Goal: Transaction & Acquisition: Purchase product/service

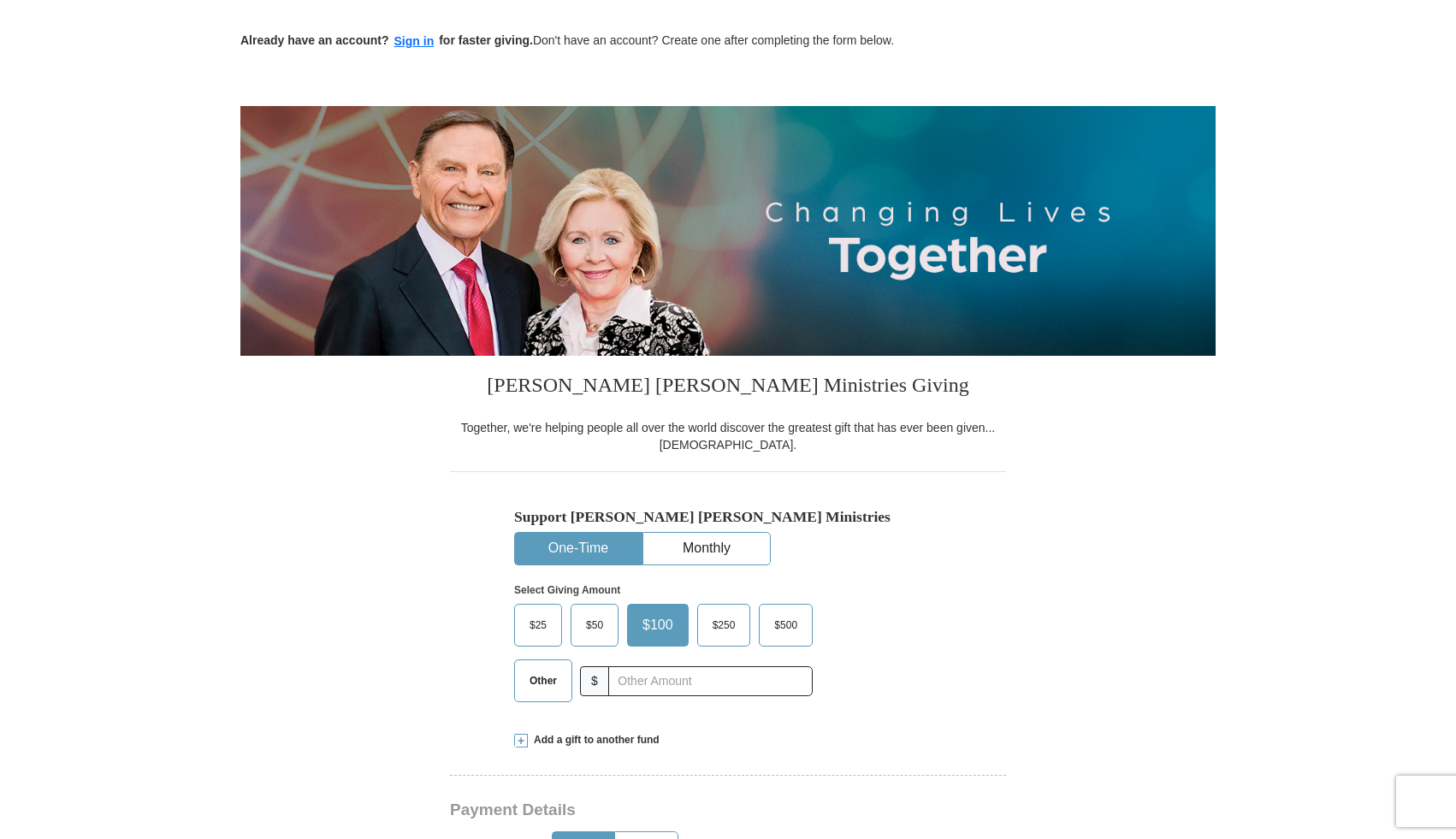
scroll to position [99, 0]
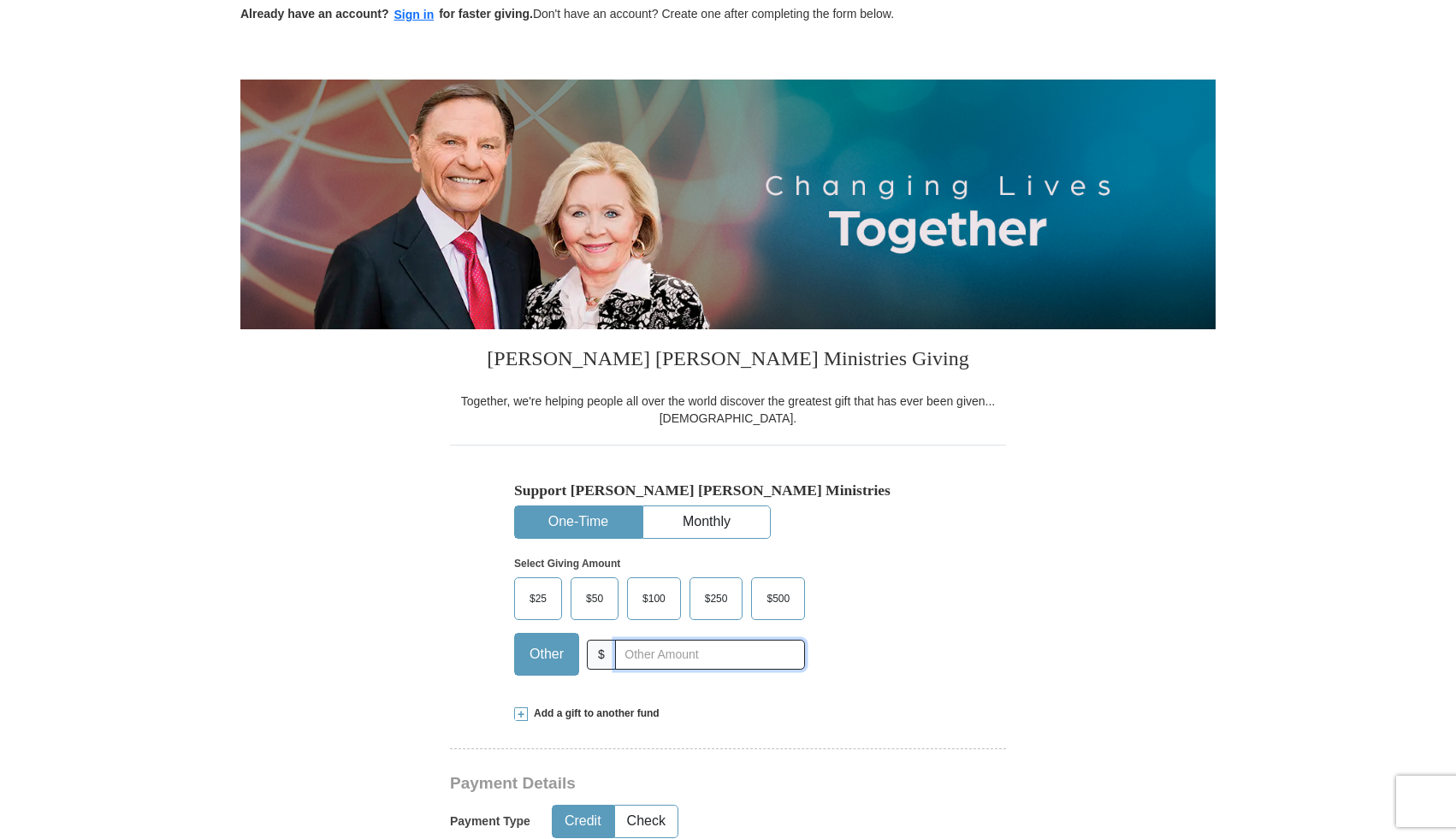
click at [648, 660] on input "text" at bounding box center [709, 655] width 190 height 30
type input "20.00"
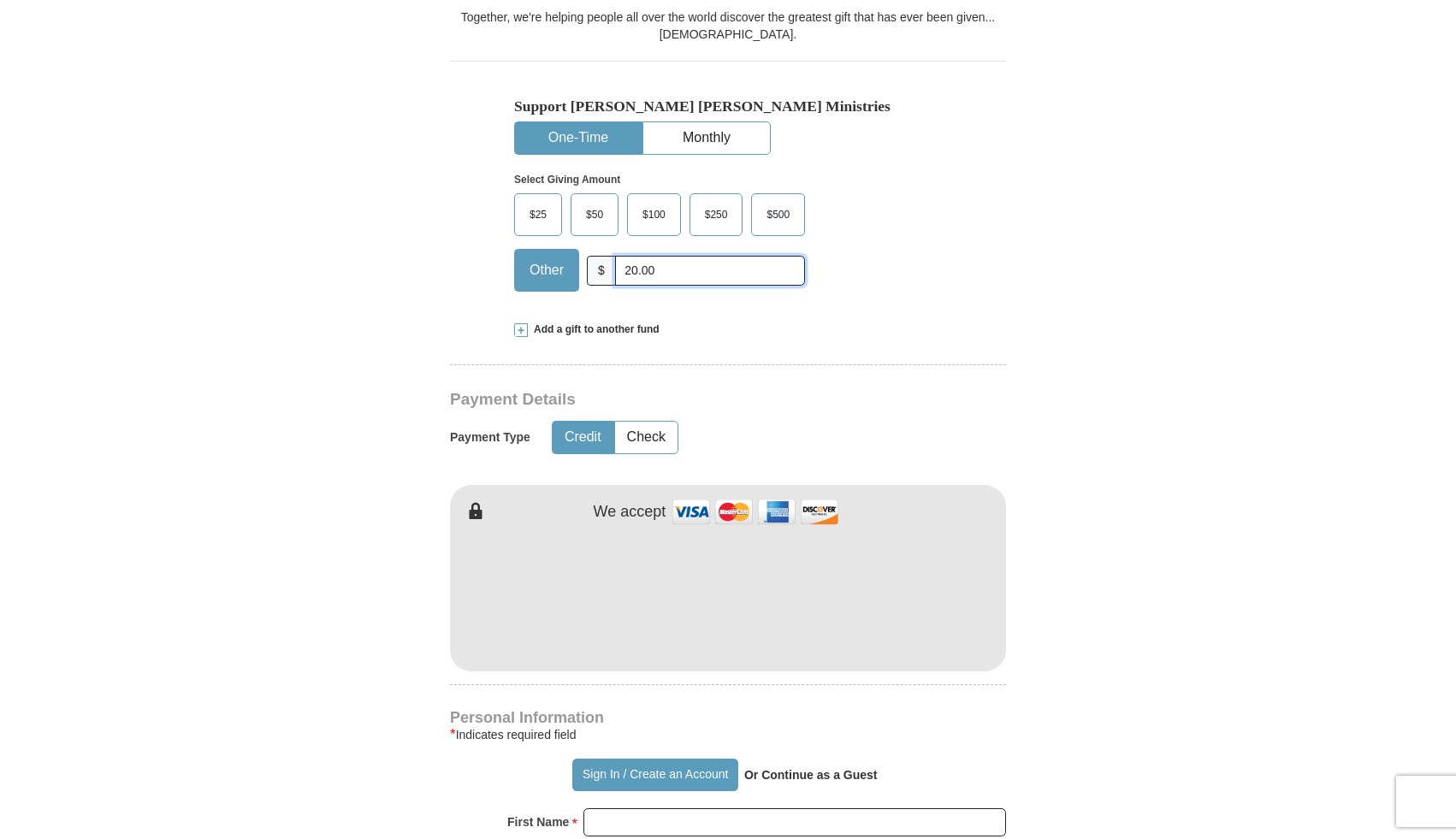
scroll to position [649, 0]
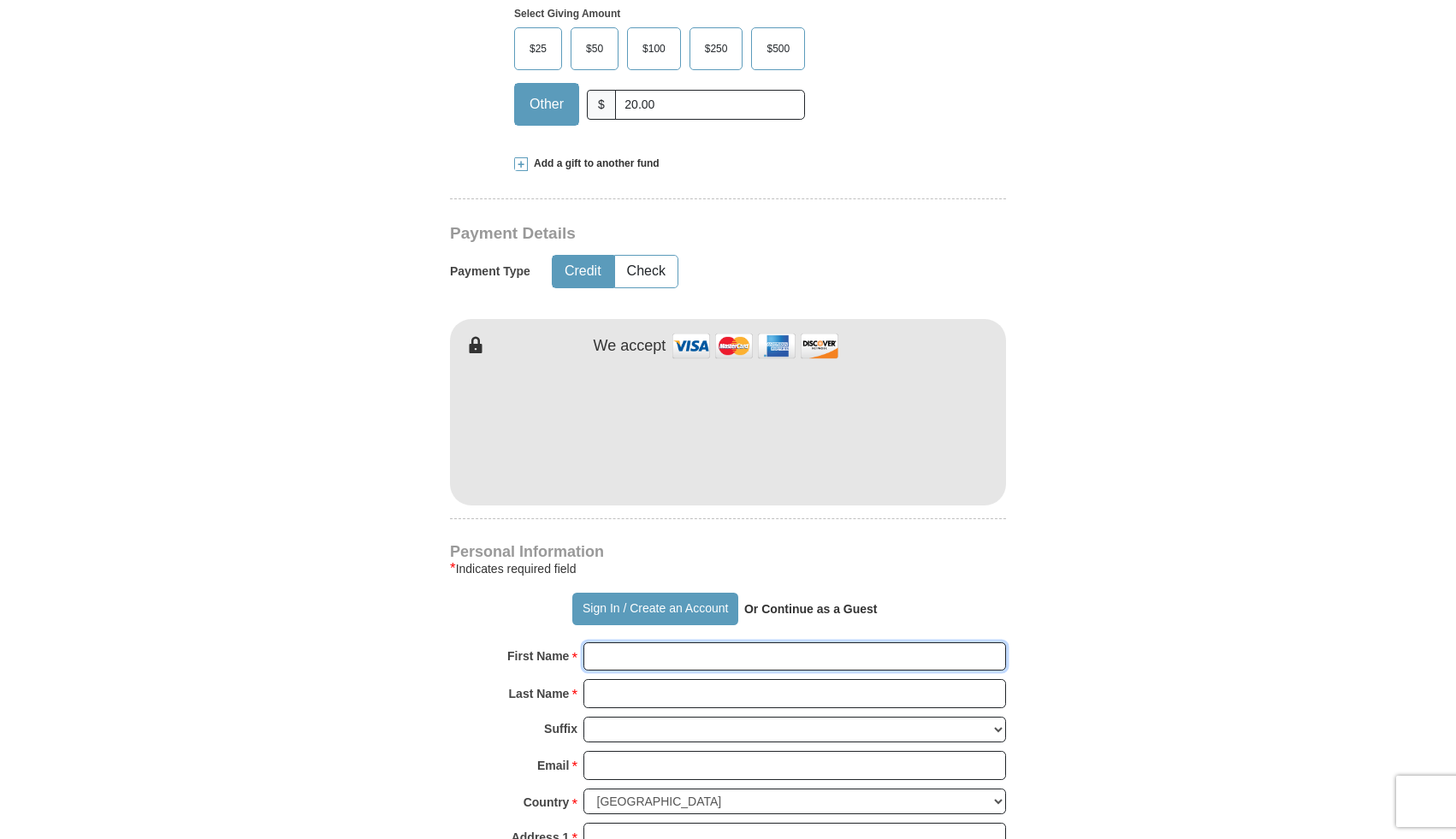
type input "[PERSON_NAME]"
type input "Woythal"
click at [661, 761] on input "Email *" at bounding box center [795, 765] width 423 height 29
type input "[EMAIL_ADDRESS][DOMAIN_NAME]"
type input "[STREET_ADDRESS]"
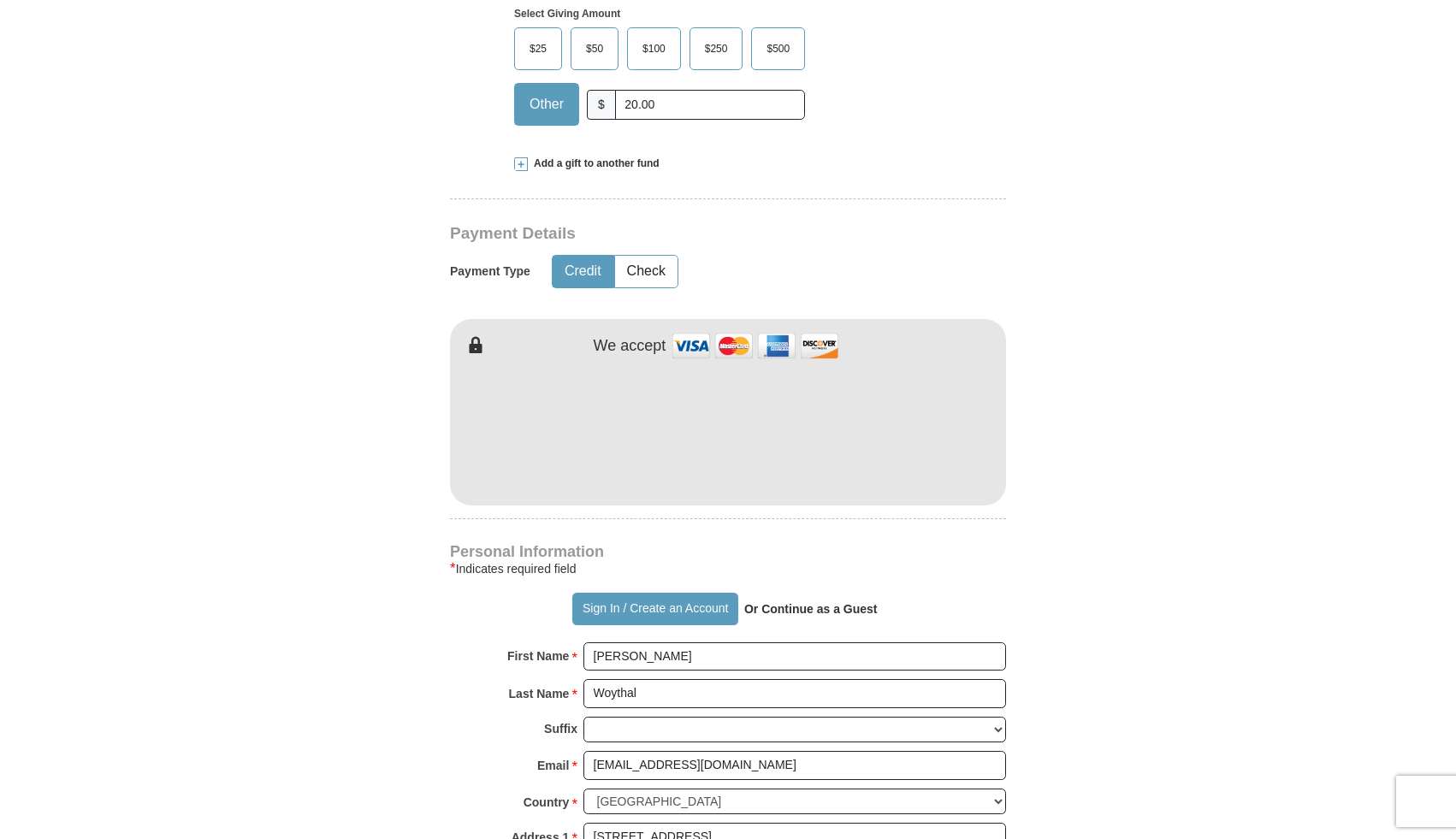
type input "Apt. 2163"
type input "[GEOGRAPHIC_DATA]"
select select "NV"
type input "89129"
type input "6415833701"
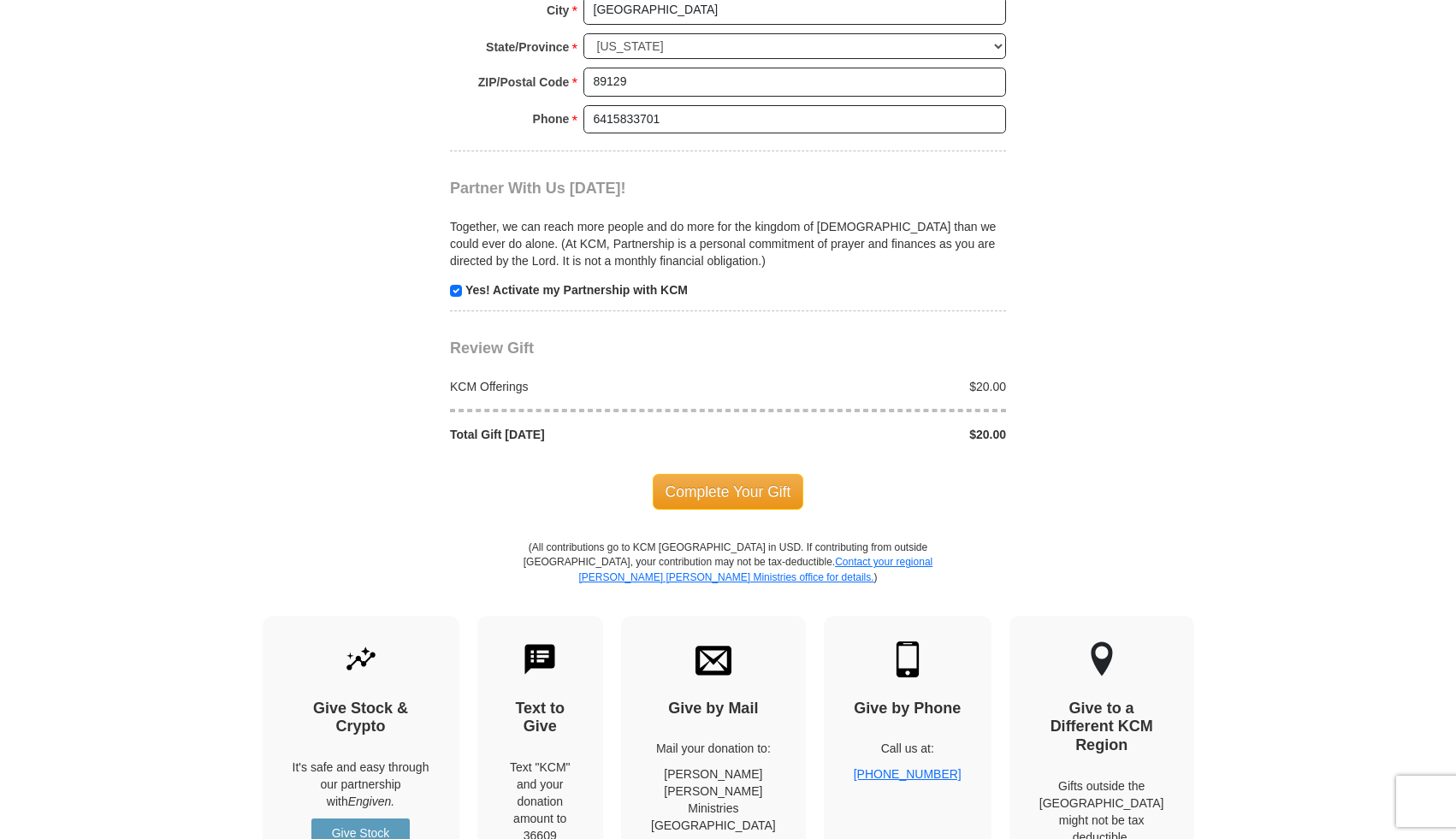
scroll to position [1638, 0]
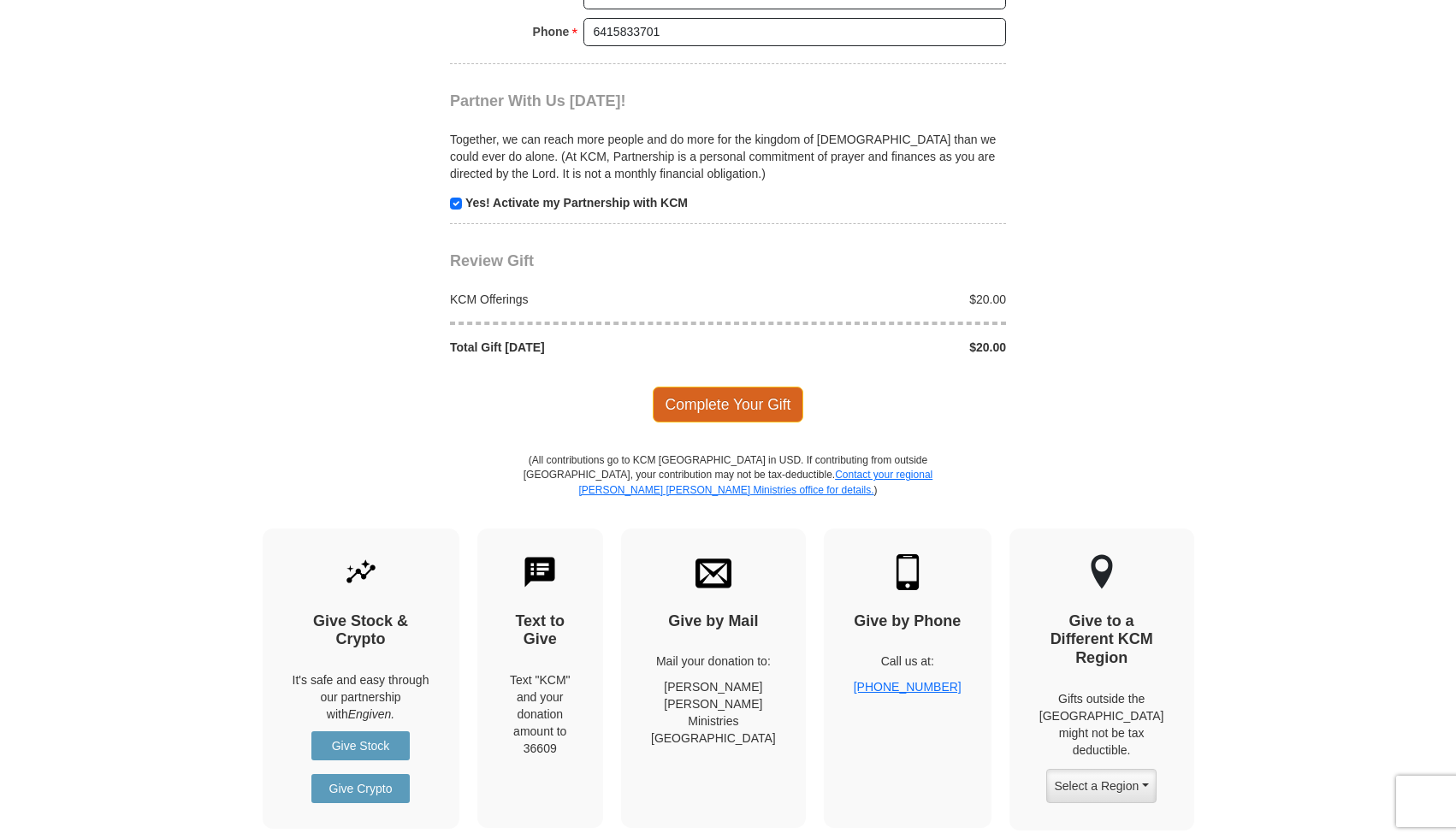
click at [770, 407] on span "Complete Your Gift" at bounding box center [729, 404] width 152 height 36
